Goal: Transaction & Acquisition: Purchase product/service

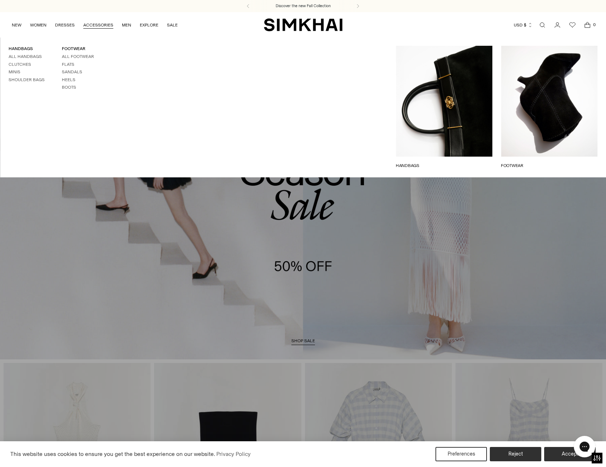
click at [54, 28] on ul "NEW WOMEN New Arrivals Shop All Fall 2025 Best Sellers Signature Exclusives Sal…" at bounding box center [95, 24] width 166 height 17
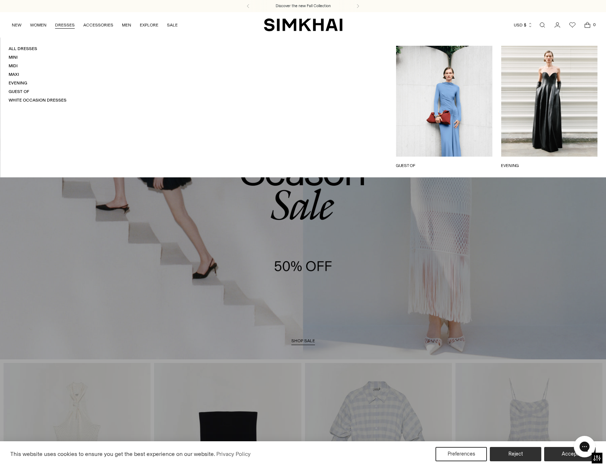
click at [60, 26] on link "DRESSES" at bounding box center [65, 25] width 20 height 16
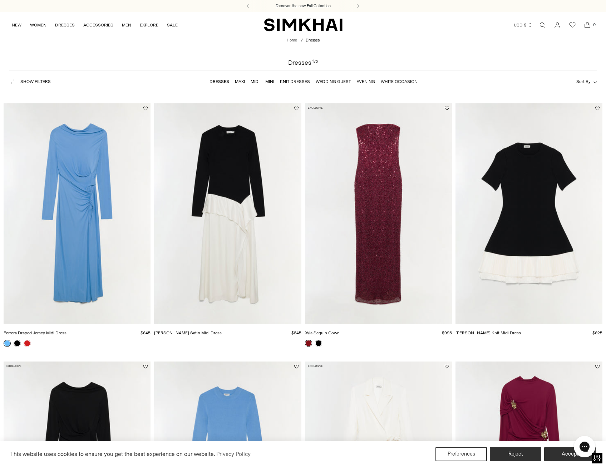
click at [41, 84] on span "Show Filters" at bounding box center [35, 81] width 30 height 5
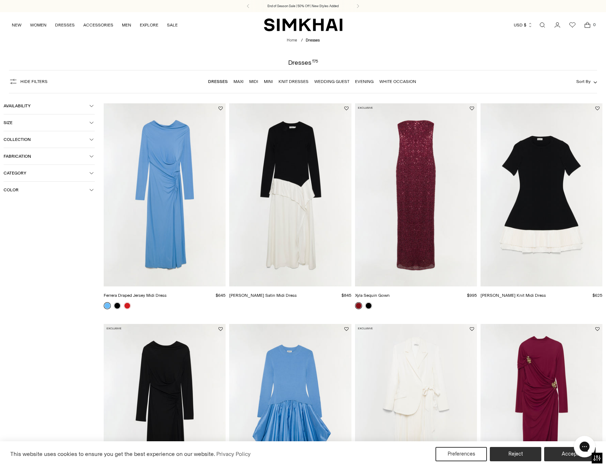
click at [91, 191] on icon "button" at bounding box center [91, 190] width 4 height 4
click at [19, 259] on span "Green" at bounding box center [21, 258] width 16 height 6
